Goal: Check status: Check status

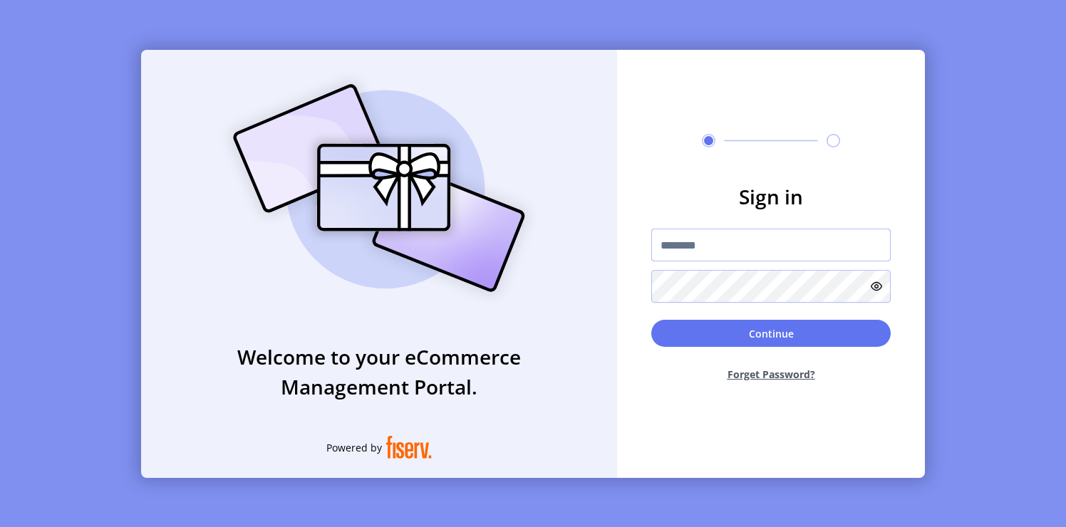
click at [706, 247] on input "text" at bounding box center [770, 245] width 239 height 33
type input "**********"
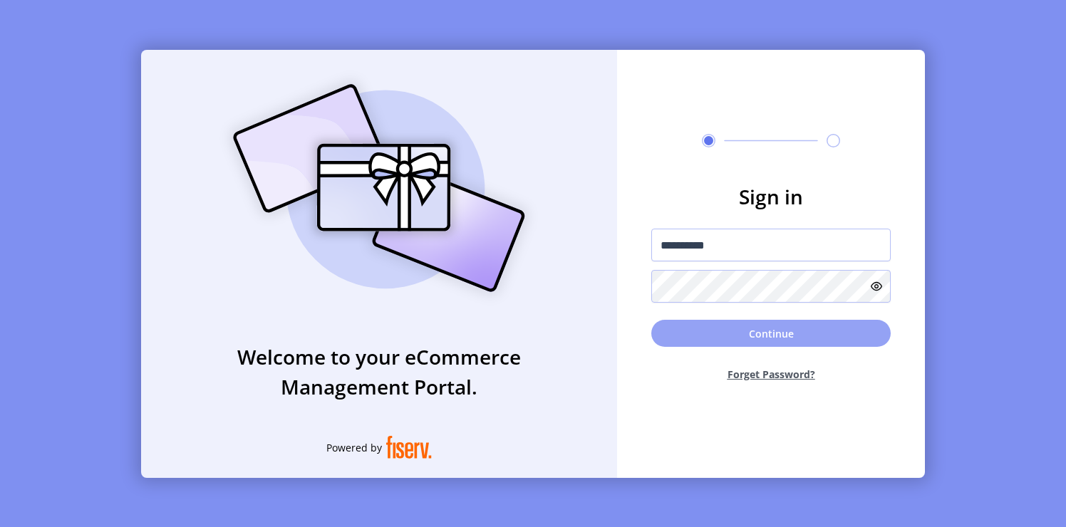
click at [726, 333] on button "Continue" at bounding box center [770, 333] width 239 height 27
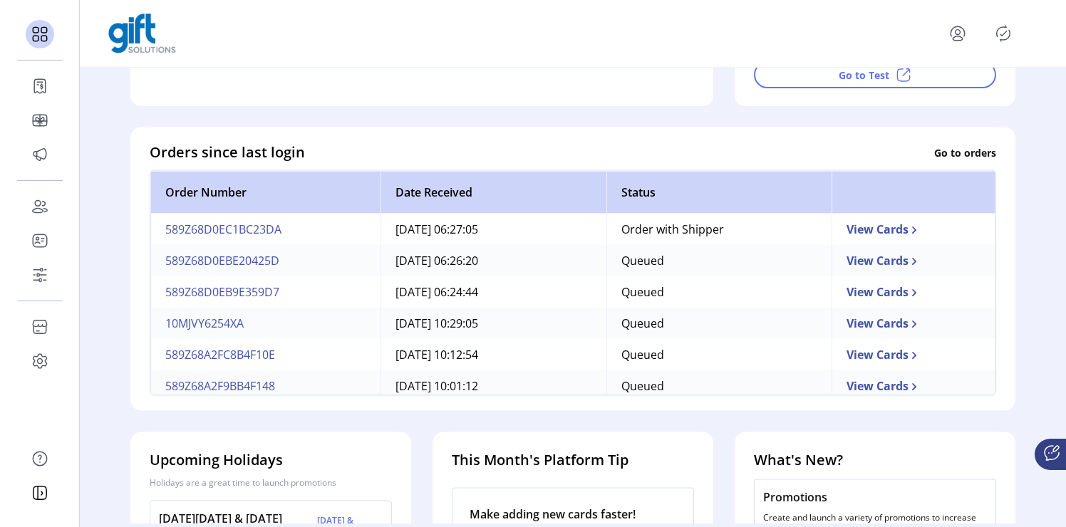
scroll to position [336, 0]
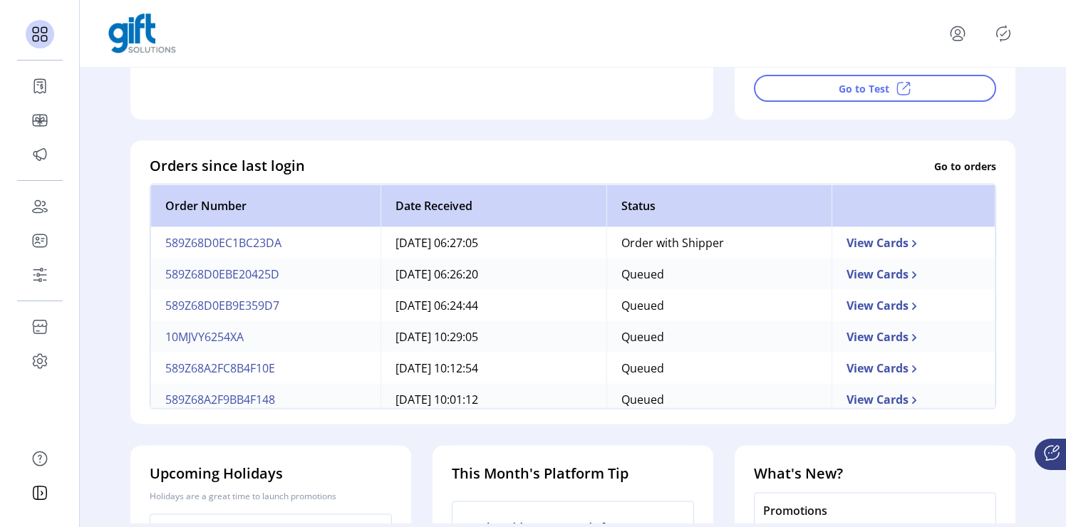
click at [882, 237] on td "View Cards" at bounding box center [914, 242] width 164 height 31
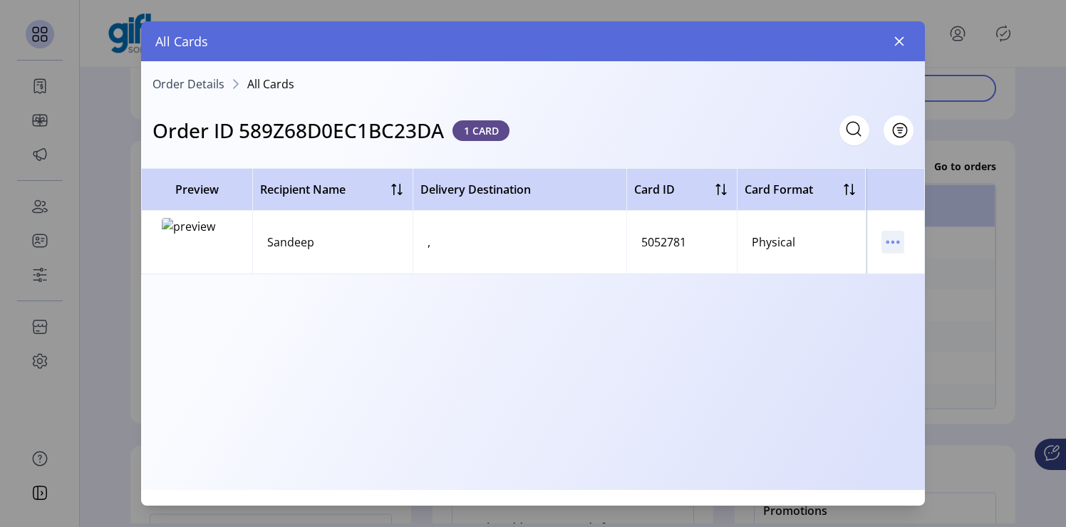
click at [889, 245] on icon "menu" at bounding box center [893, 242] width 23 height 23
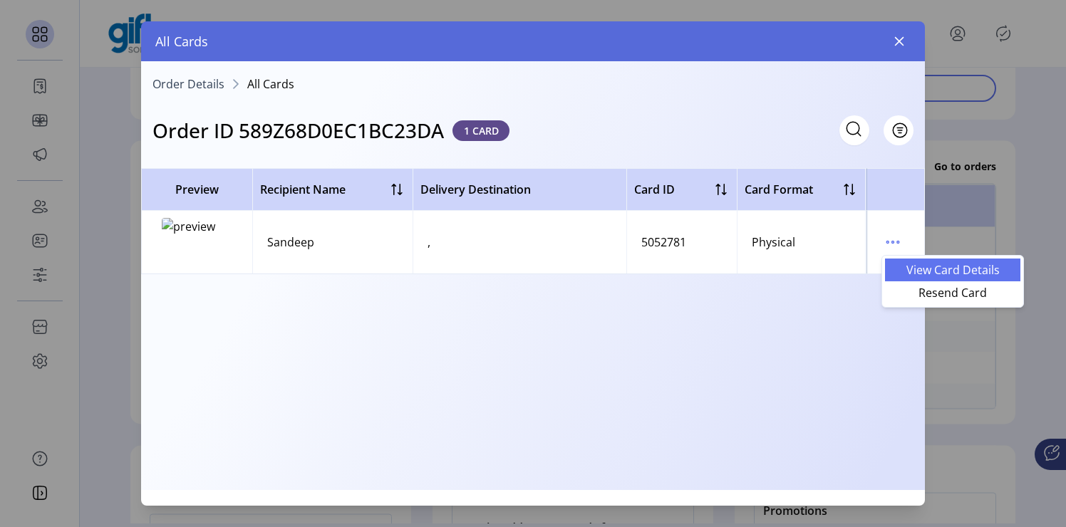
click at [912, 260] on link "View Card Details" at bounding box center [952, 270] width 135 height 23
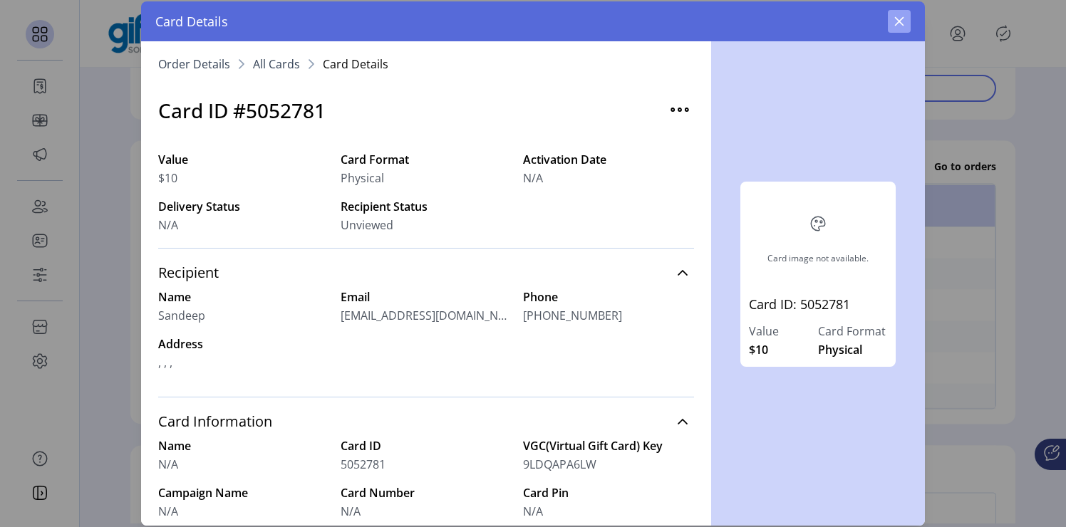
click at [897, 19] on icon "button" at bounding box center [899, 21] width 9 height 9
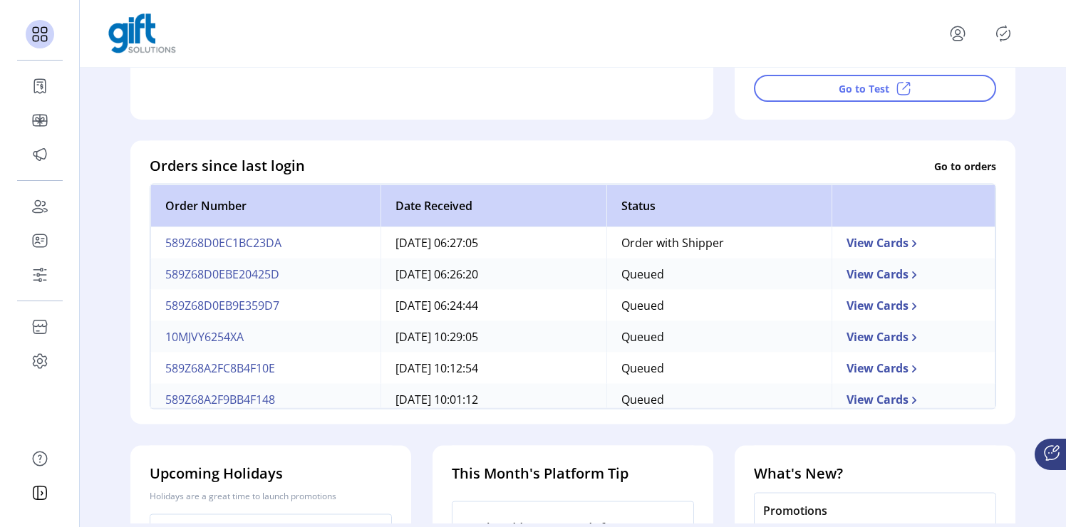
click at [232, 247] on td "589Z68D0EC1BC23DA" at bounding box center [265, 242] width 230 height 31
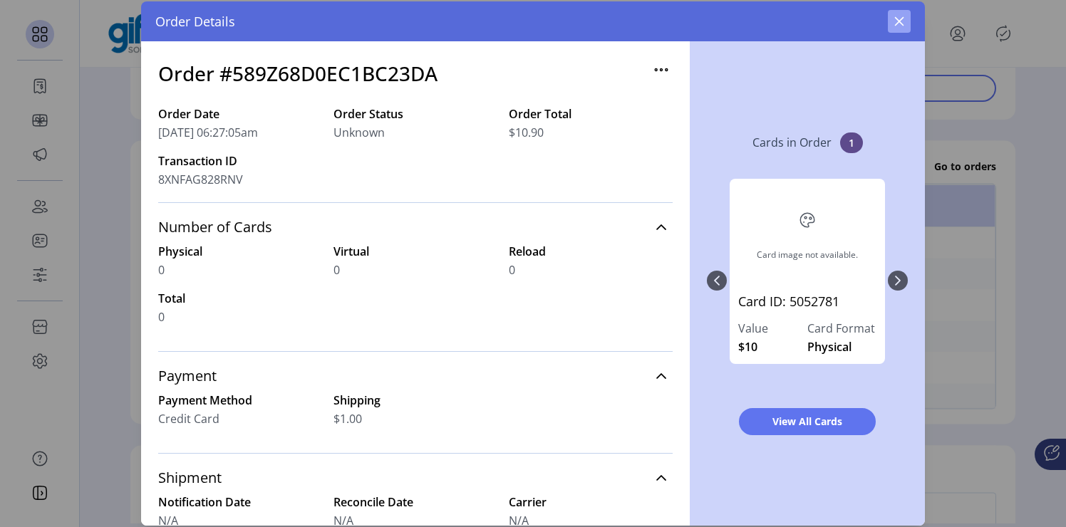
click at [901, 16] on icon "button" at bounding box center [899, 21] width 11 height 11
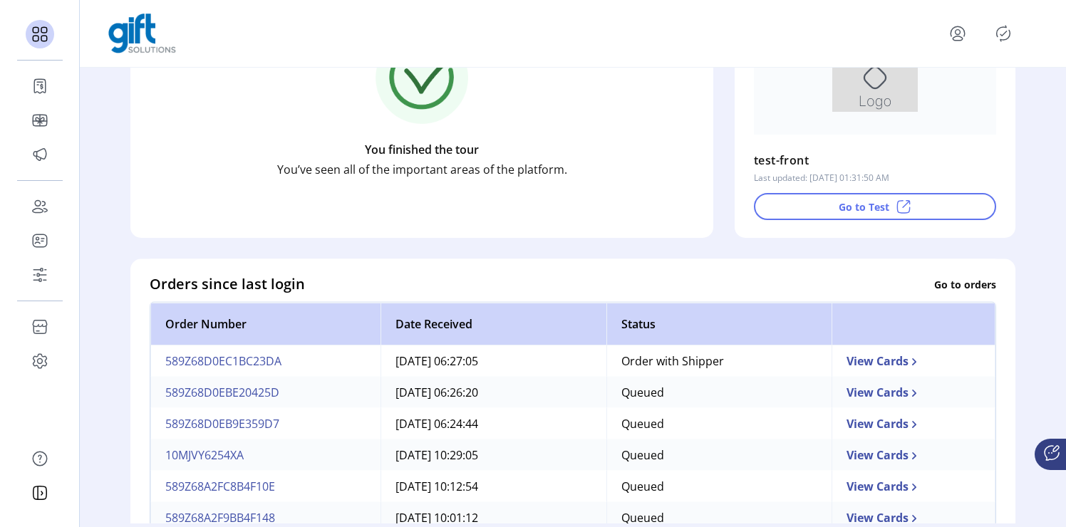
scroll to position [517, 0]
